Goal: Information Seeking & Learning: Find specific page/section

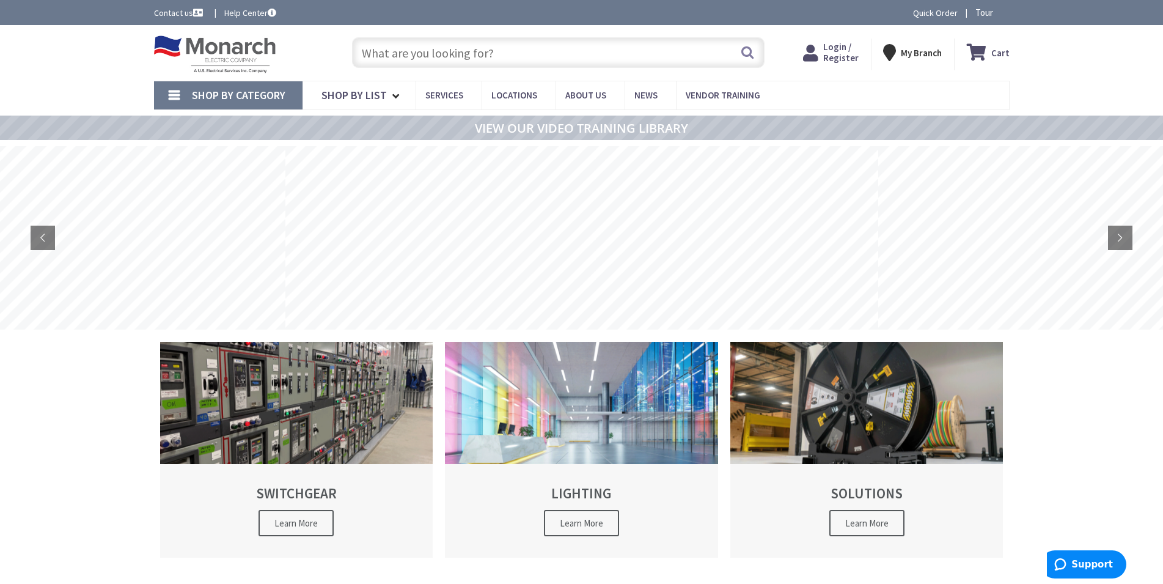
click at [846, 61] on span "Login / Register" at bounding box center [840, 52] width 35 height 23
click at [842, 51] on span "Login / Register" at bounding box center [840, 52] width 35 height 23
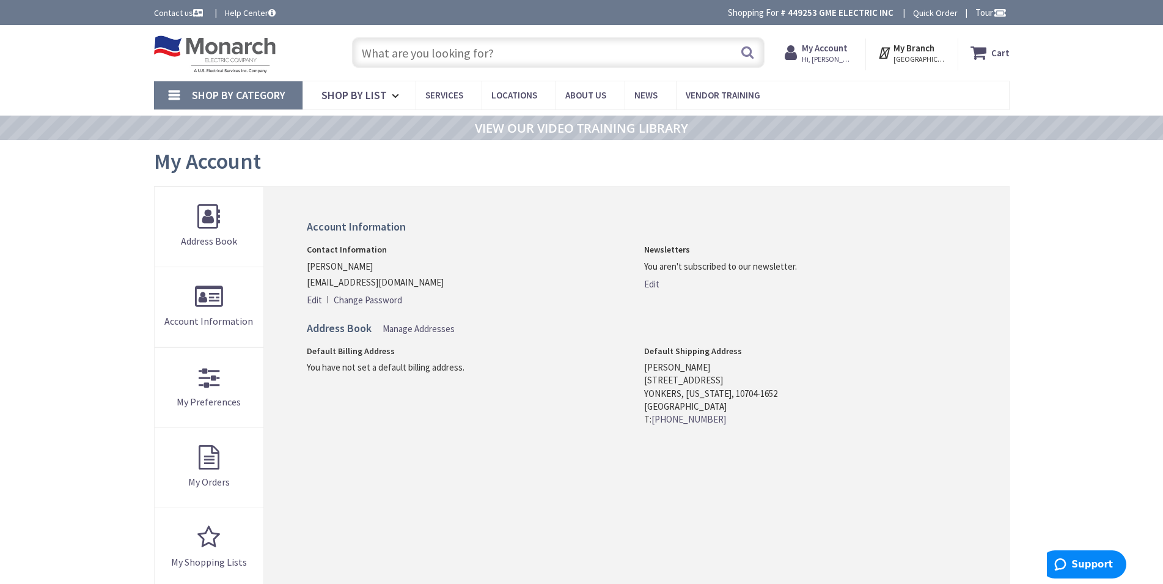
click at [416, 59] on input "text" at bounding box center [558, 52] width 413 height 31
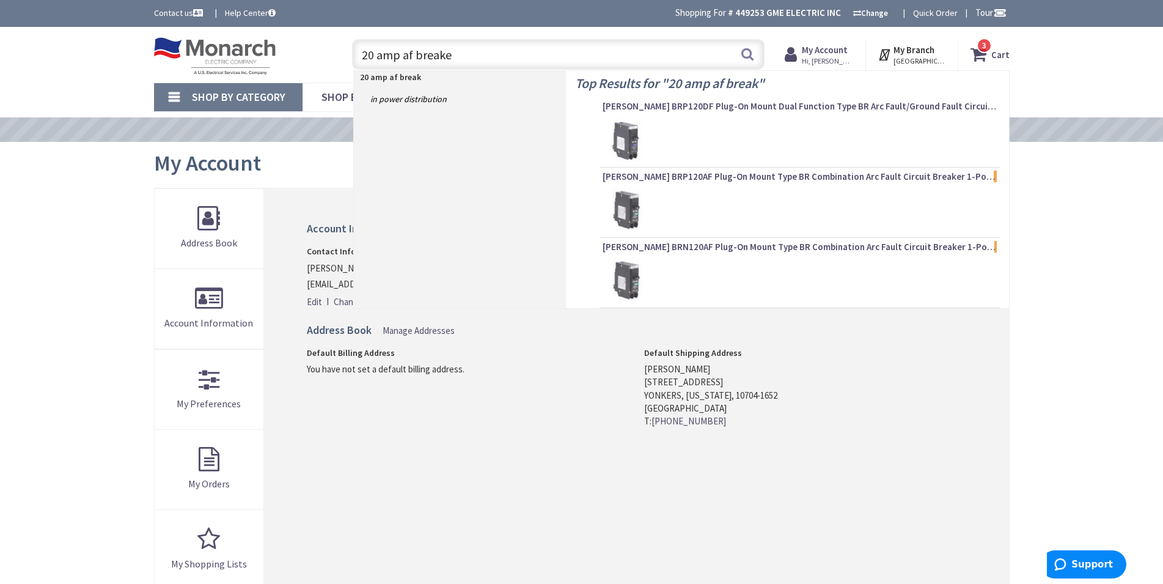
type input "20 amp af breaker"
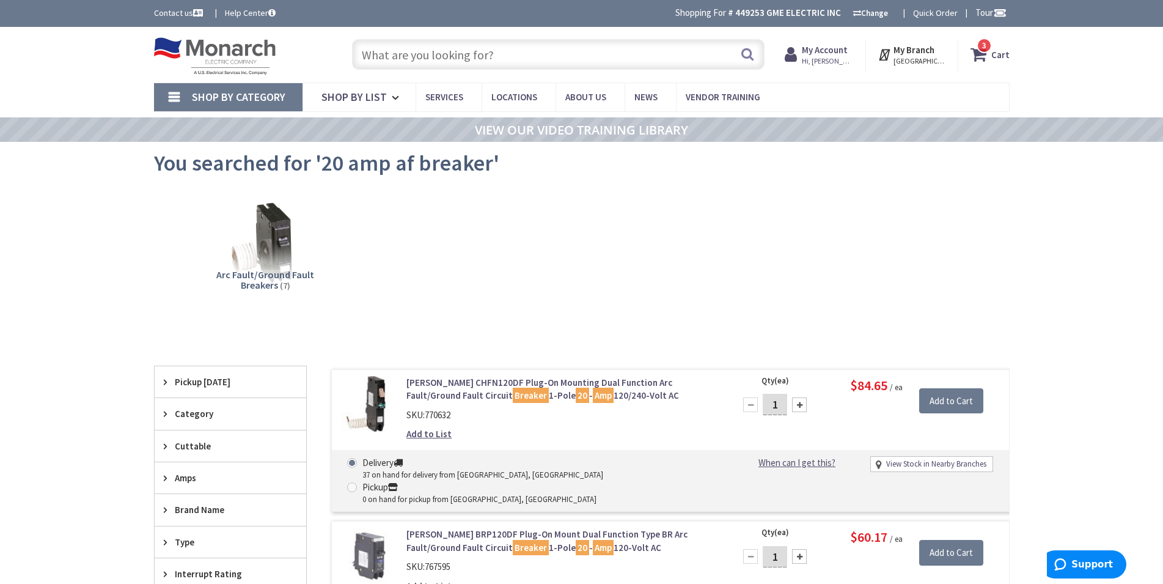
click at [516, 55] on input "text" at bounding box center [558, 54] width 413 height 31
click at [275, 242] on img at bounding box center [265, 243] width 111 height 111
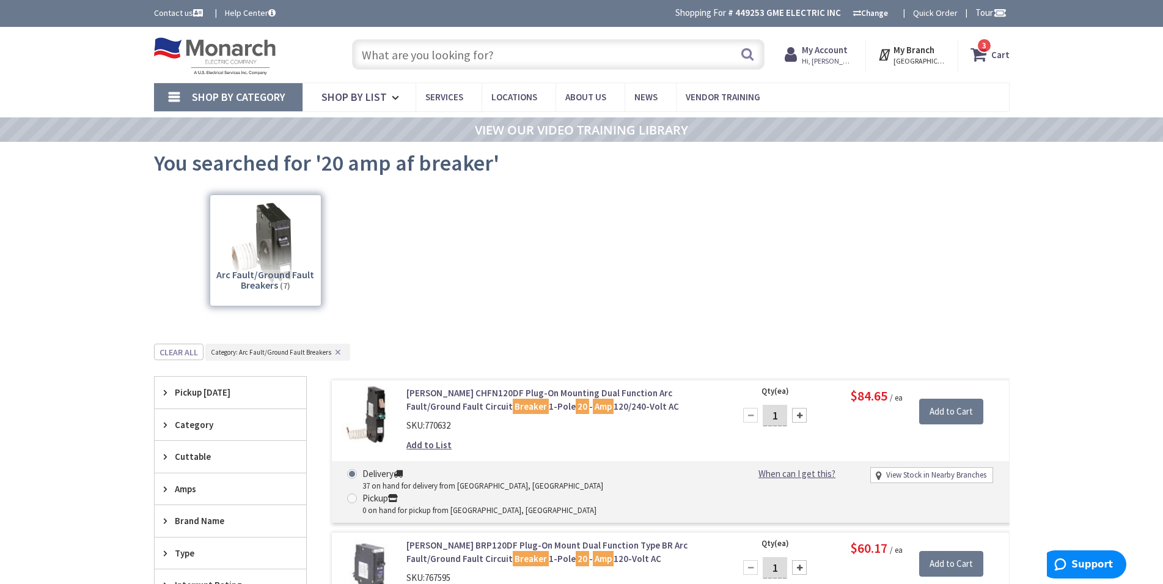
click at [506, 58] on input "text" at bounding box center [558, 54] width 413 height 31
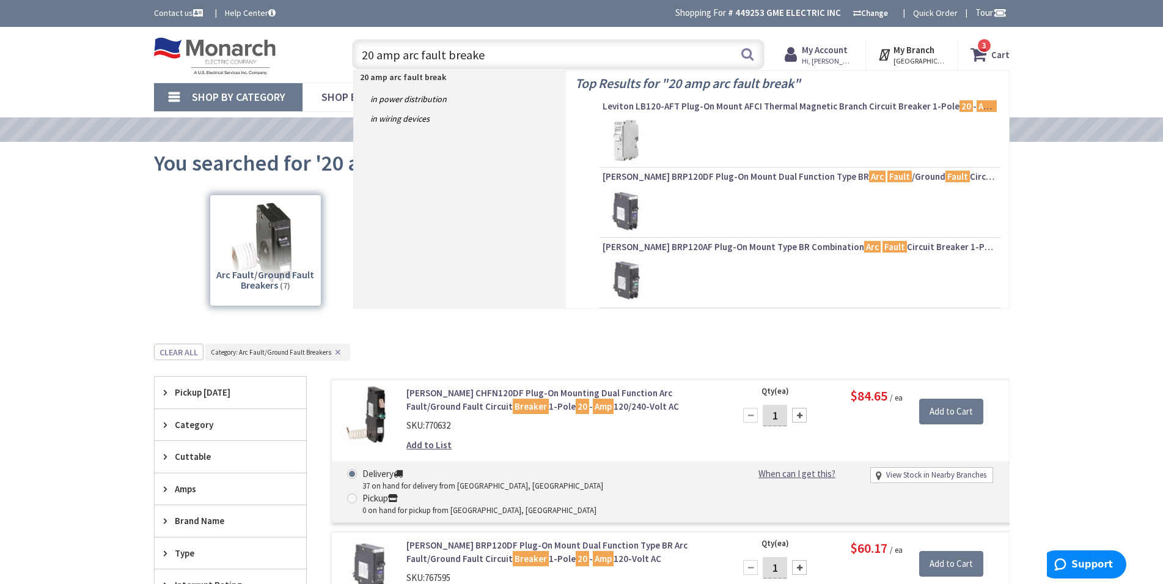
type input "20 amp arc fault breaker"
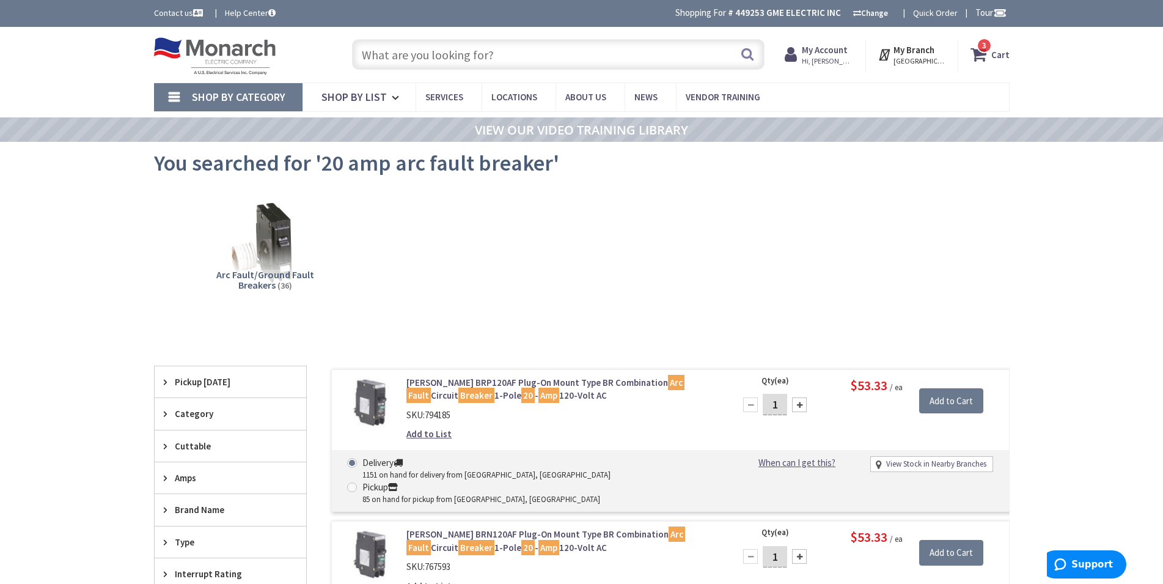
click at [451, 58] on input "text" at bounding box center [558, 54] width 413 height 31
click at [455, 50] on input "text" at bounding box center [558, 54] width 413 height 31
click at [454, 59] on input "text" at bounding box center [558, 54] width 413 height 31
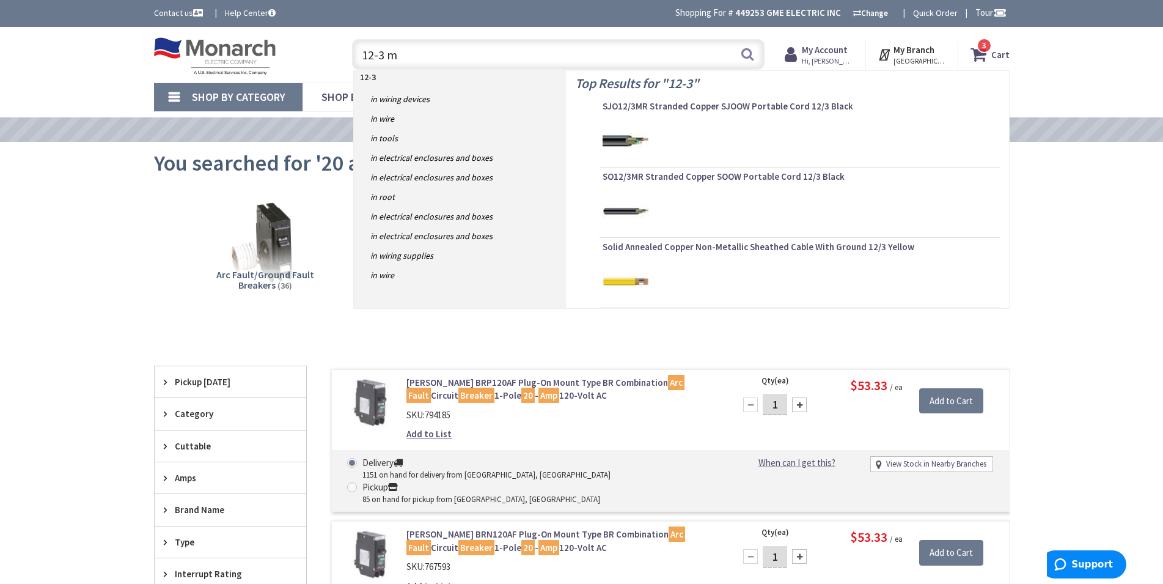
type input "12-3 mc"
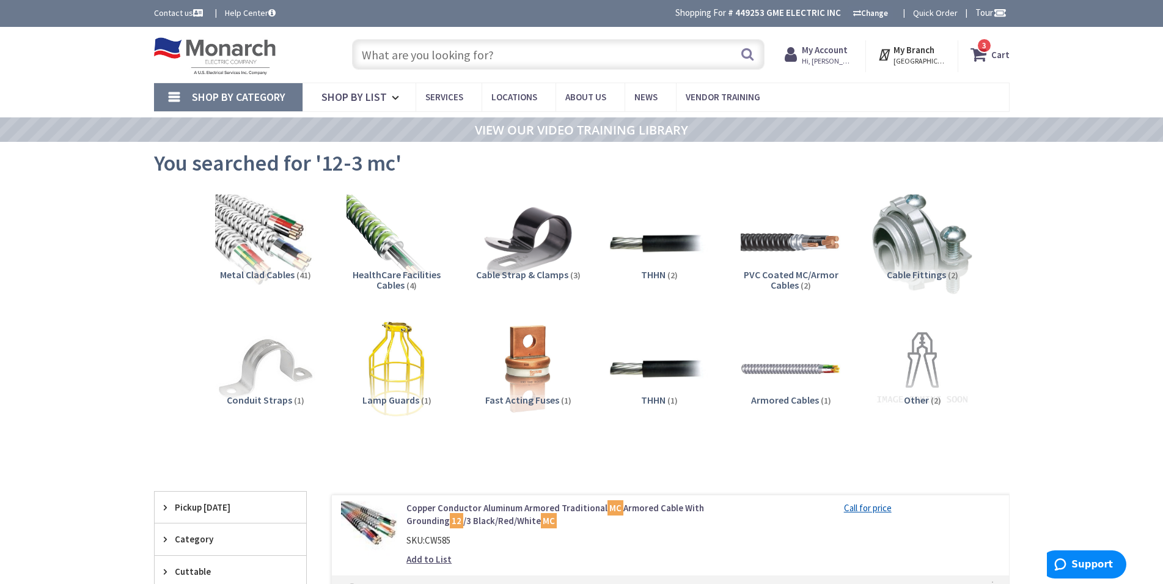
click at [452, 50] on input "text" at bounding box center [558, 54] width 413 height 31
click at [283, 258] on img at bounding box center [265, 243] width 111 height 111
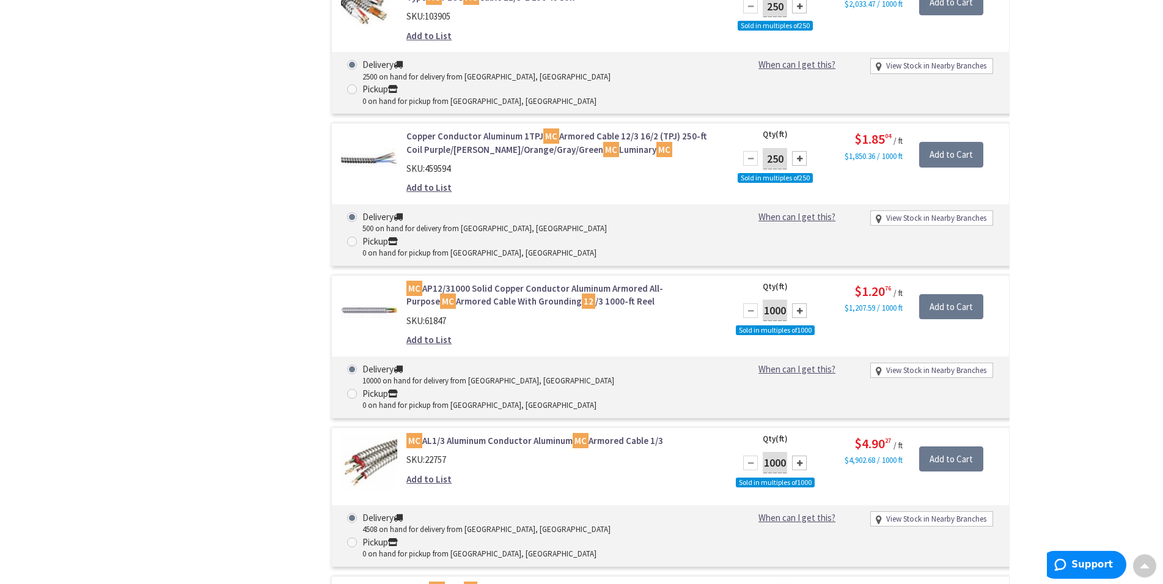
scroll to position [1654, 0]
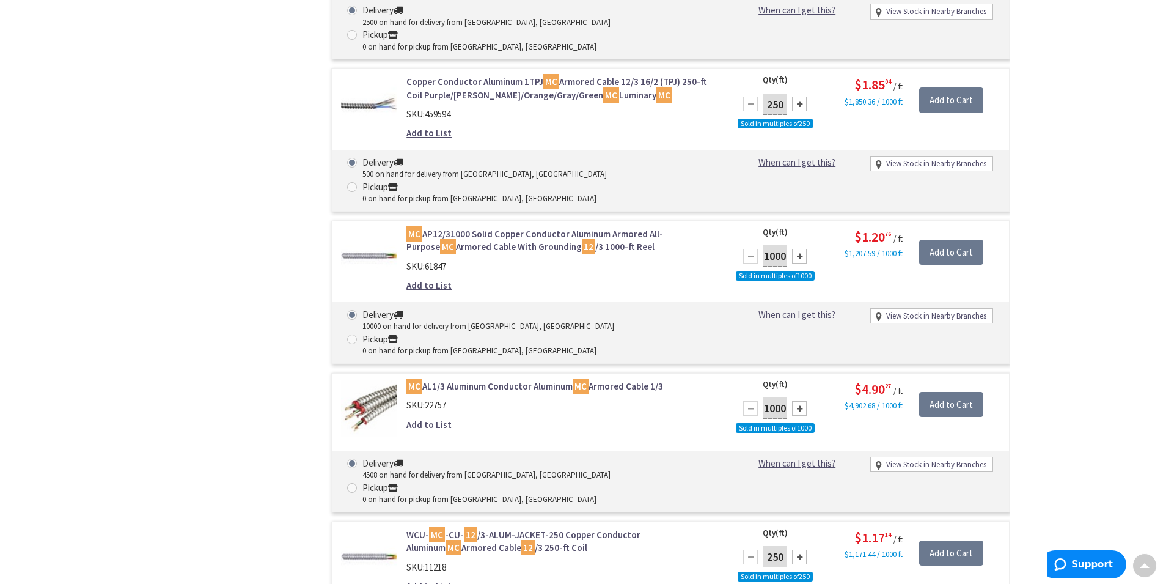
click at [443, 528] on link "WCU- MC -CU- 12 /3-ALUM-JACKET-250 Copper Conductor Aluminum MC Armored Cable 1…" at bounding box center [562, 541] width 311 height 26
